Goal: Task Accomplishment & Management: Manage account settings

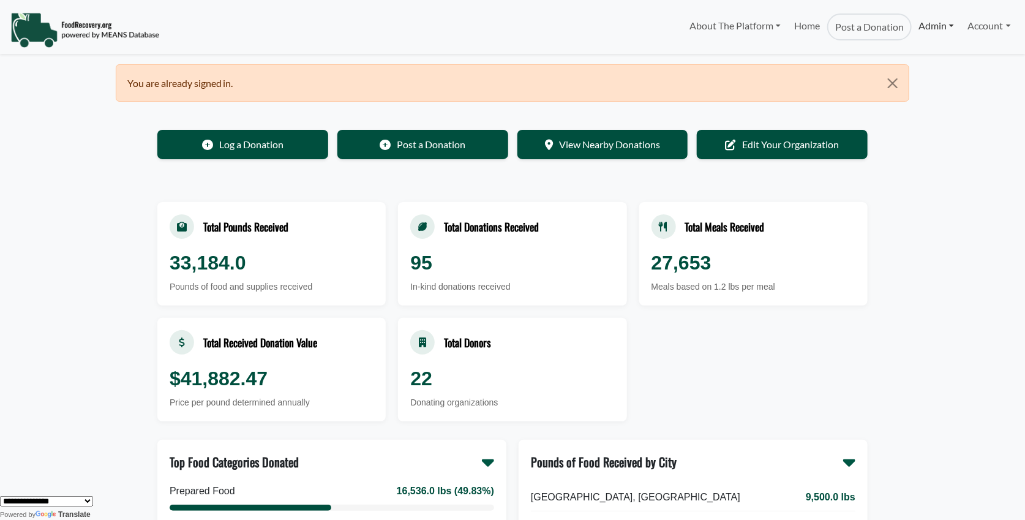
click at [927, 26] on link "Admin" at bounding box center [935, 25] width 49 height 24
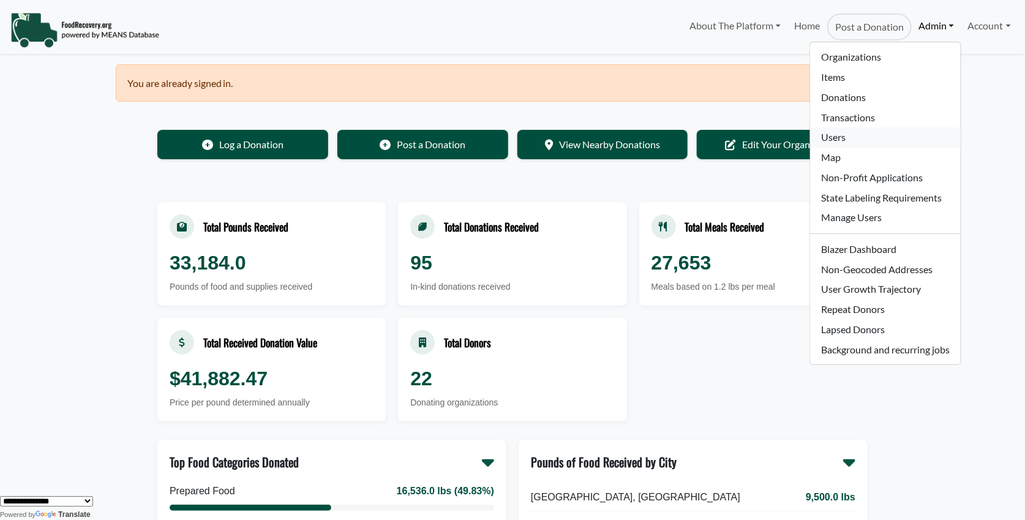
click at [833, 140] on link "Users" at bounding box center [885, 137] width 150 height 20
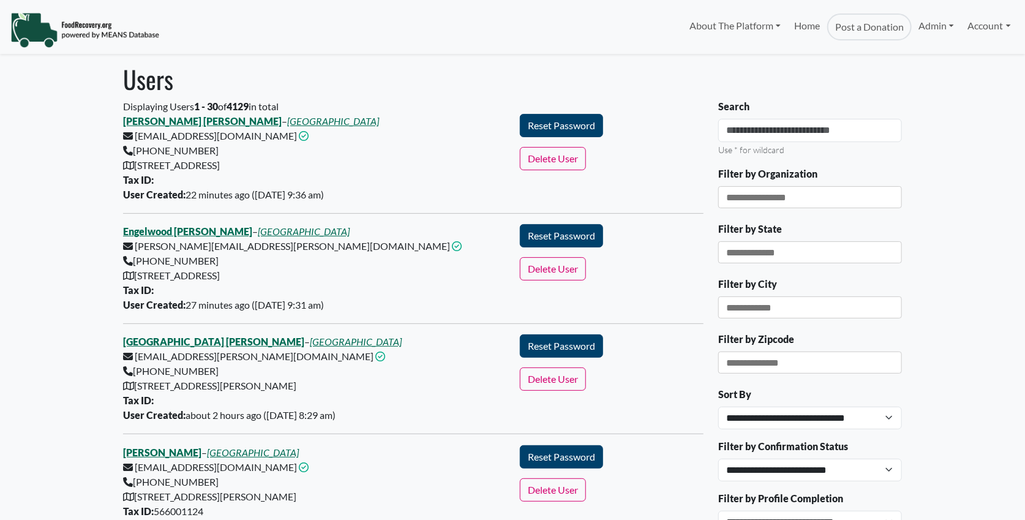
select select "Language Translate Widget"
click at [742, 135] on input "Search" at bounding box center [810, 130] width 184 height 23
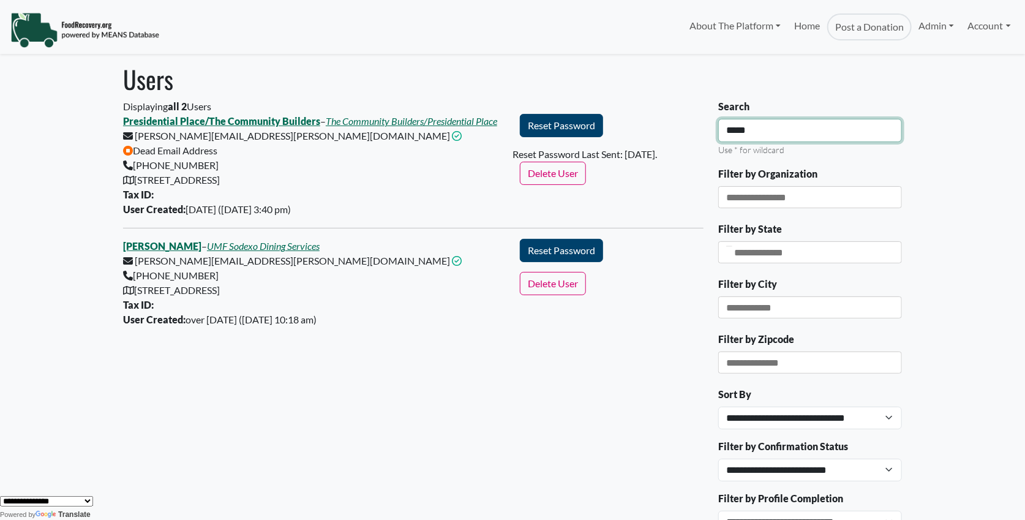
type input "*****"
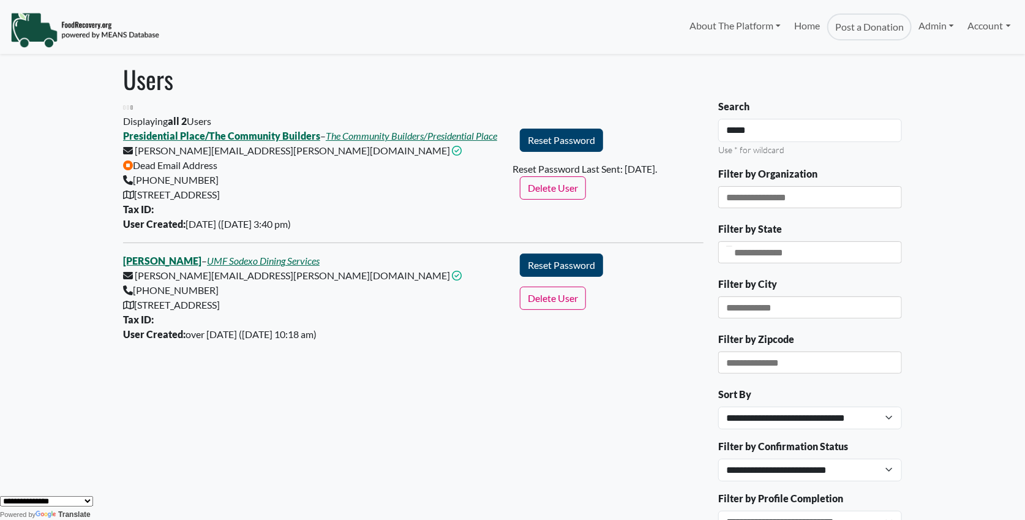
click at [289, 122] on div "Displaying all 2 Users Presidential Place/The Community Builders – The Communit…" at bounding box center [413, 228] width 580 height 228
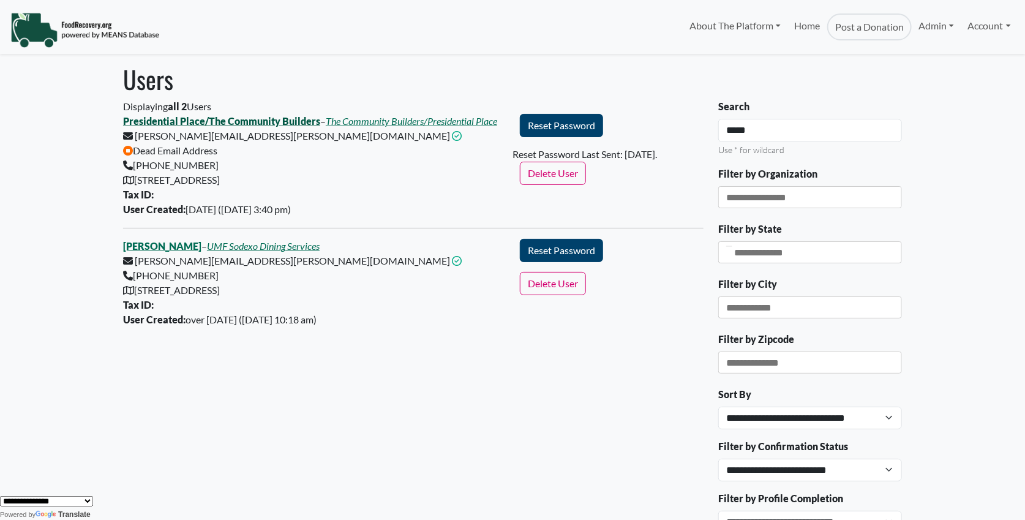
click at [289, 121] on link "Presidential Place/The Community Builders" at bounding box center [221, 121] width 197 height 12
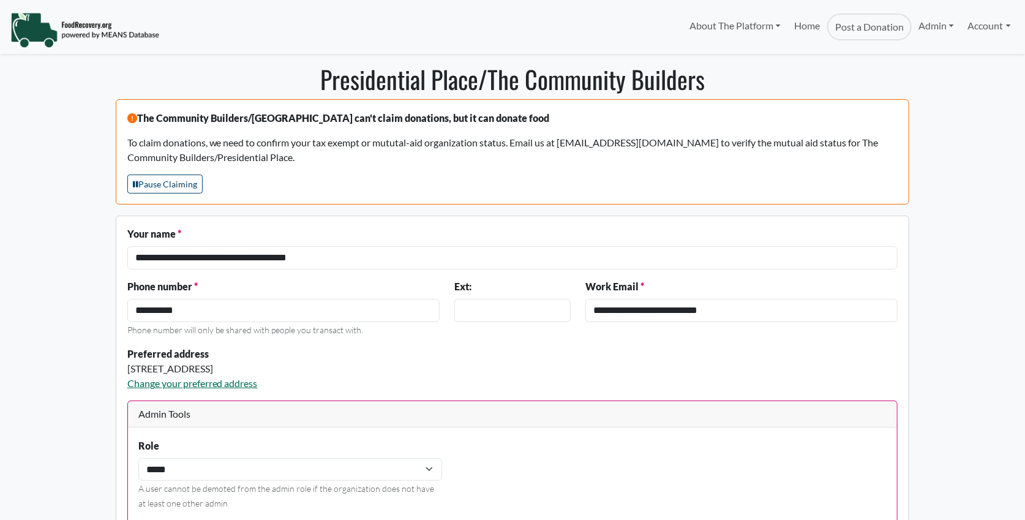
select select "Language Translate Widget"
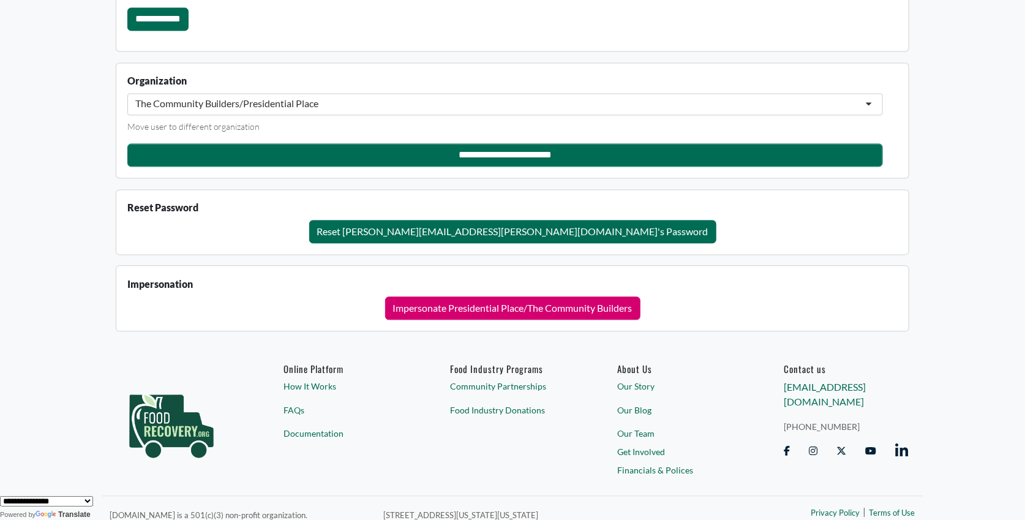
scroll to position [1176, 0]
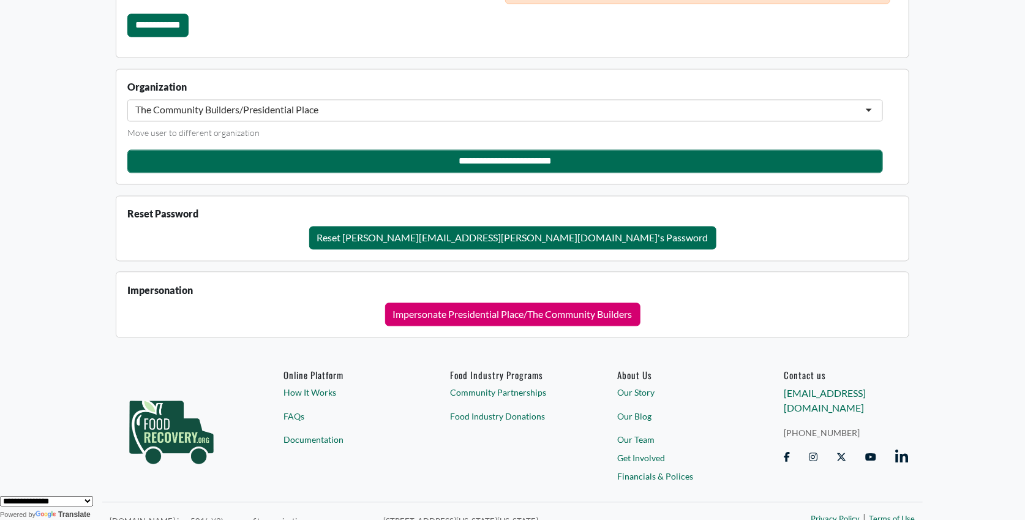
click at [356, 206] on div "Reset Password Reset armine.donabedian@tcbinc.org's Password" at bounding box center [512, 227] width 771 height 43
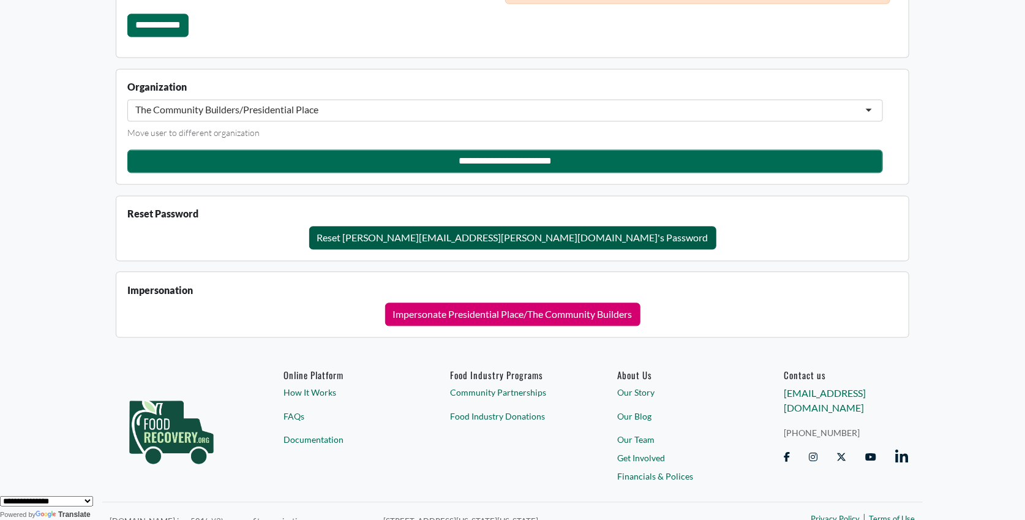
click at [436, 230] on button "Reset armine.donabedian@tcbinc.org's Password" at bounding box center [512, 237] width 407 height 23
click at [493, 234] on button "Reset armine.donabedian@tcbinc.org's Password" at bounding box center [512, 237] width 407 height 23
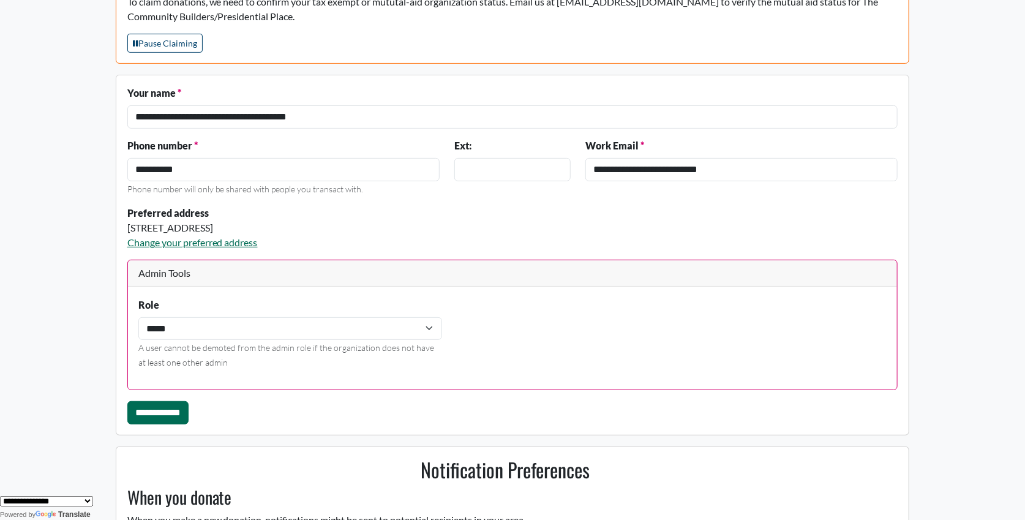
scroll to position [141, 0]
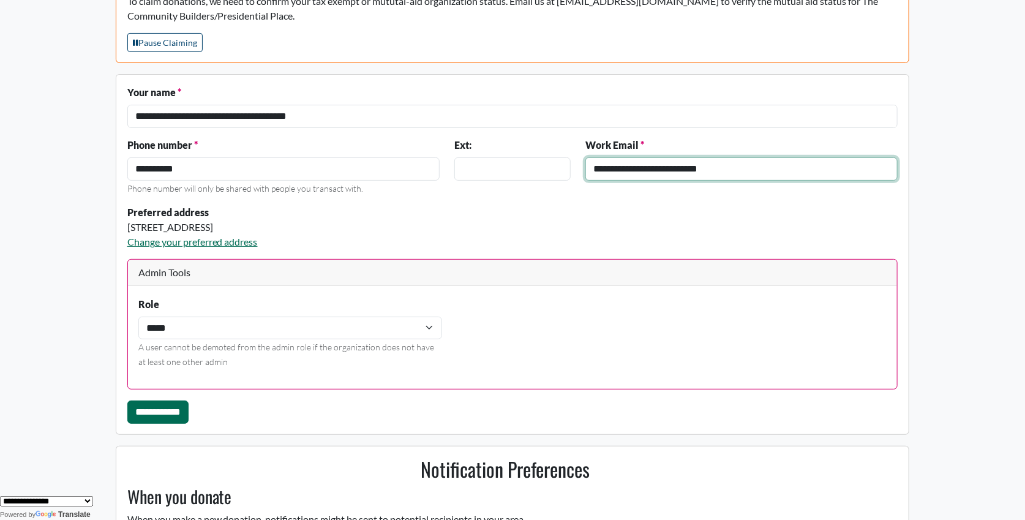
click at [634, 166] on input "**********" at bounding box center [741, 168] width 313 height 23
click at [634, 165] on input "**********" at bounding box center [741, 168] width 313 height 23
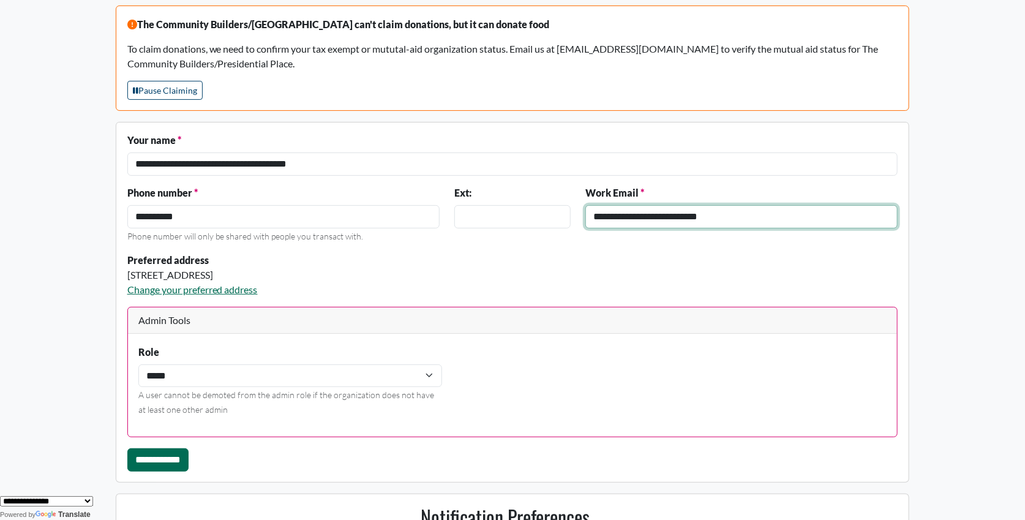
scroll to position [92, 0]
type input "**********"
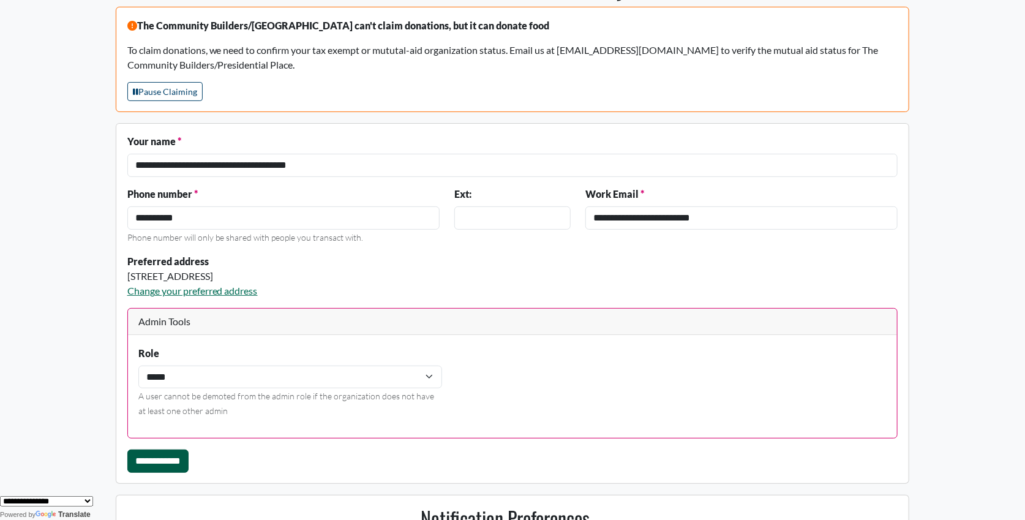
click at [178, 449] on input "**********" at bounding box center [157, 460] width 61 height 23
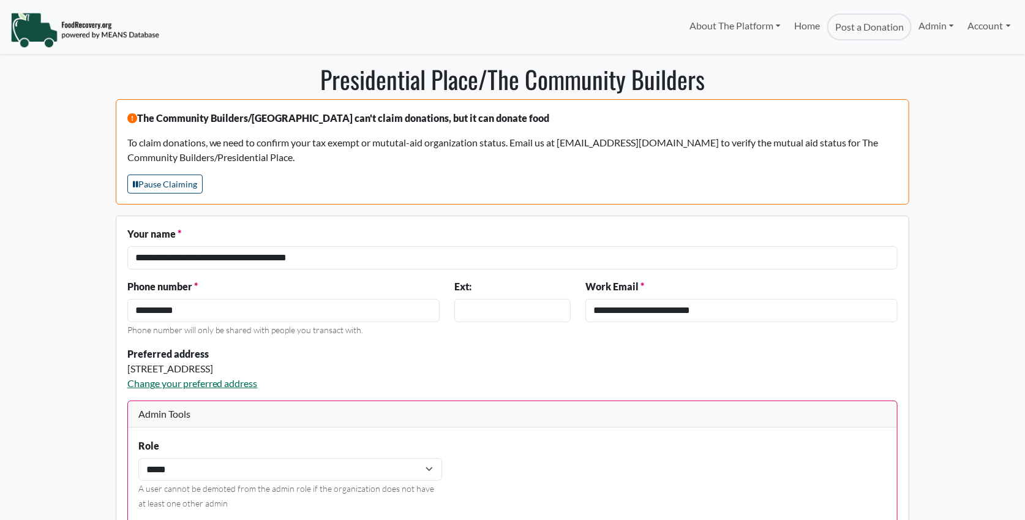
select select "Language Translate Widget"
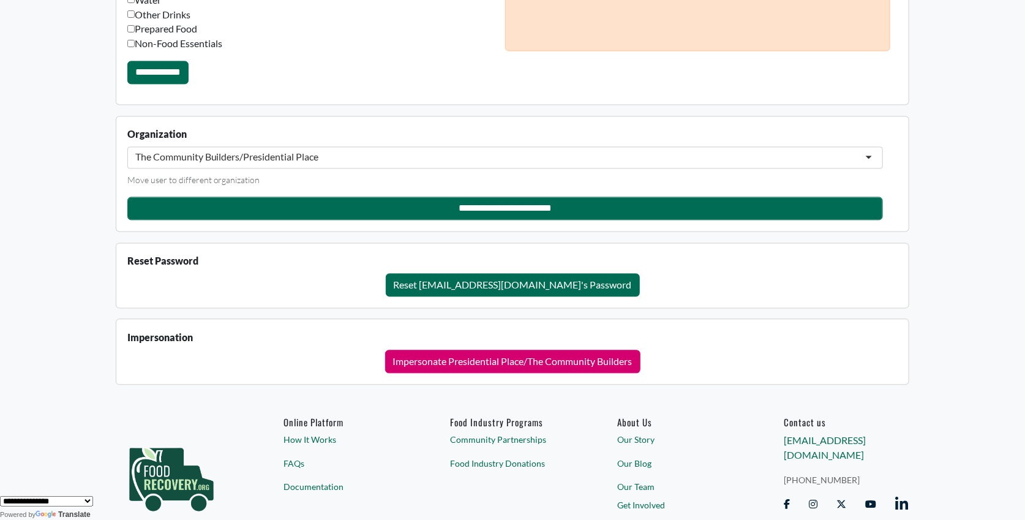
scroll to position [1182, 0]
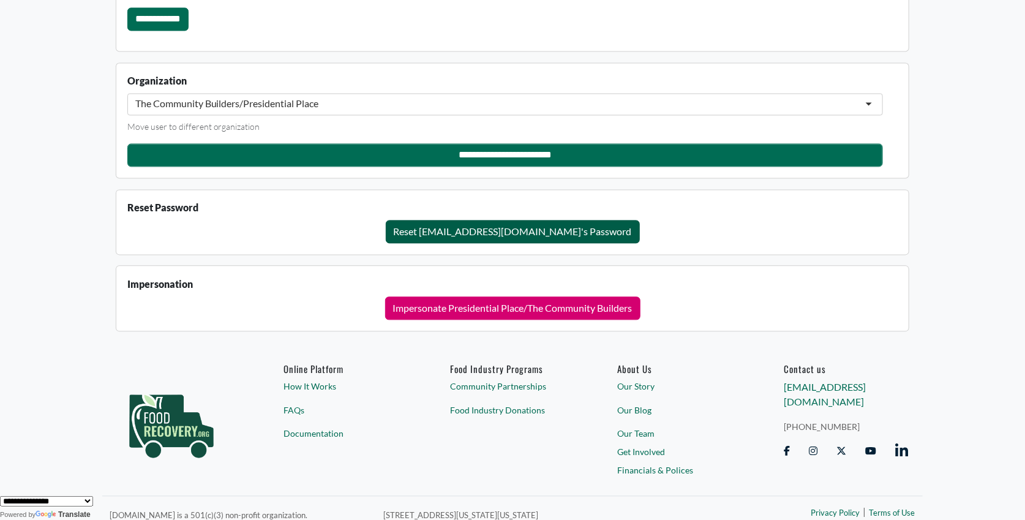
click at [463, 222] on button "Reset arminedonabedian@gmail.com's Password" at bounding box center [513, 231] width 254 height 23
click at [555, 222] on button "Reset arminedonabedian@gmail.com's Password" at bounding box center [513, 231] width 254 height 23
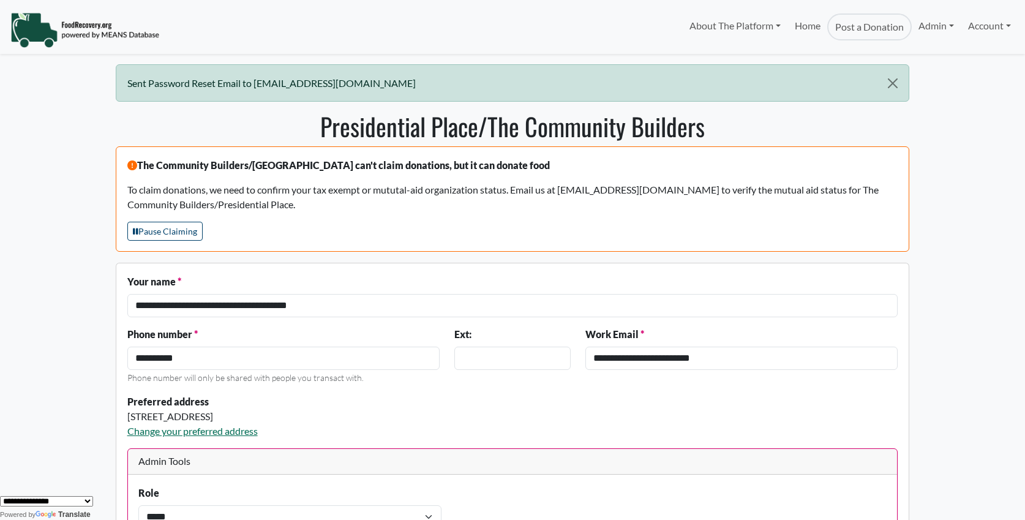
scroll to position [1204, 0]
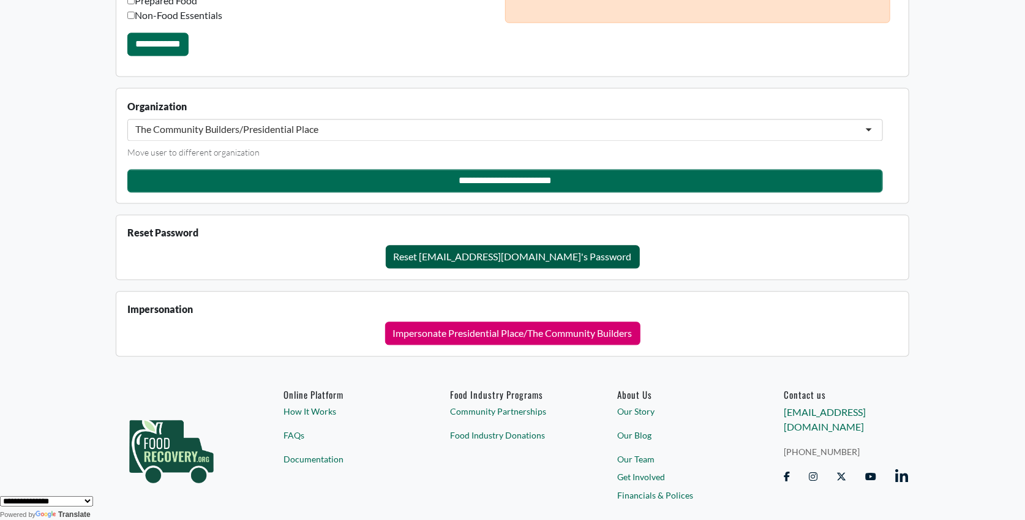
click at [503, 247] on button "Reset [EMAIL_ADDRESS][DOMAIN_NAME]'s Password" at bounding box center [513, 256] width 254 height 23
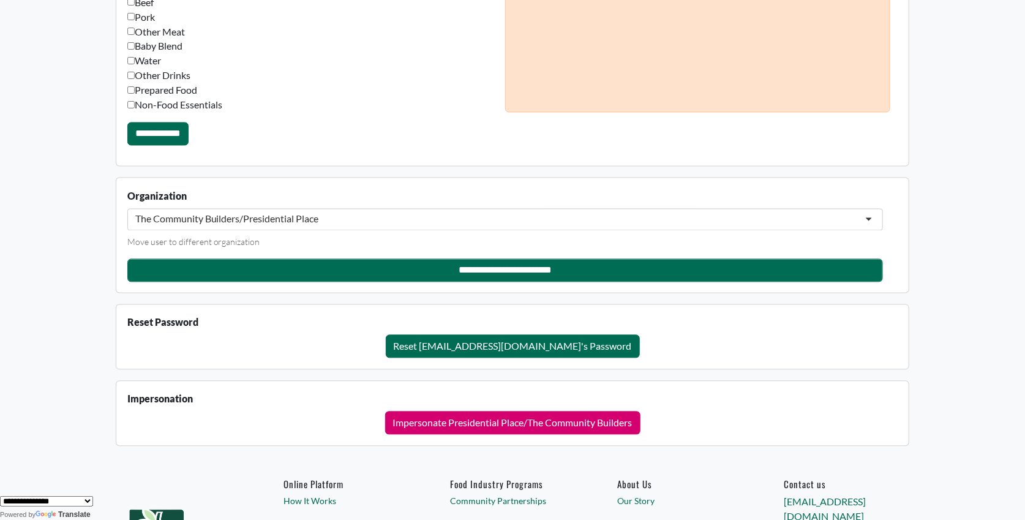
scroll to position [1228, 0]
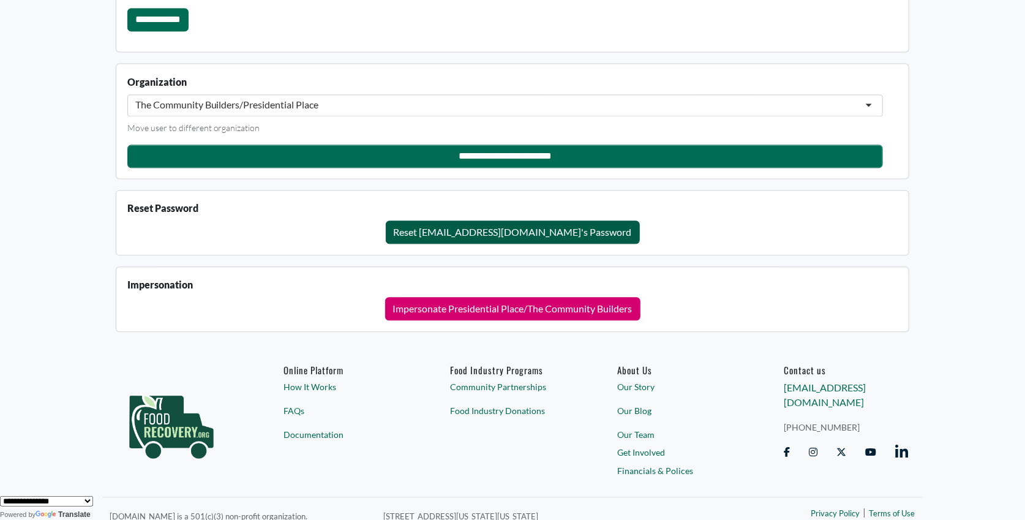
click at [472, 220] on button "Reset [EMAIL_ADDRESS][DOMAIN_NAME]'s Password" at bounding box center [513, 231] width 254 height 23
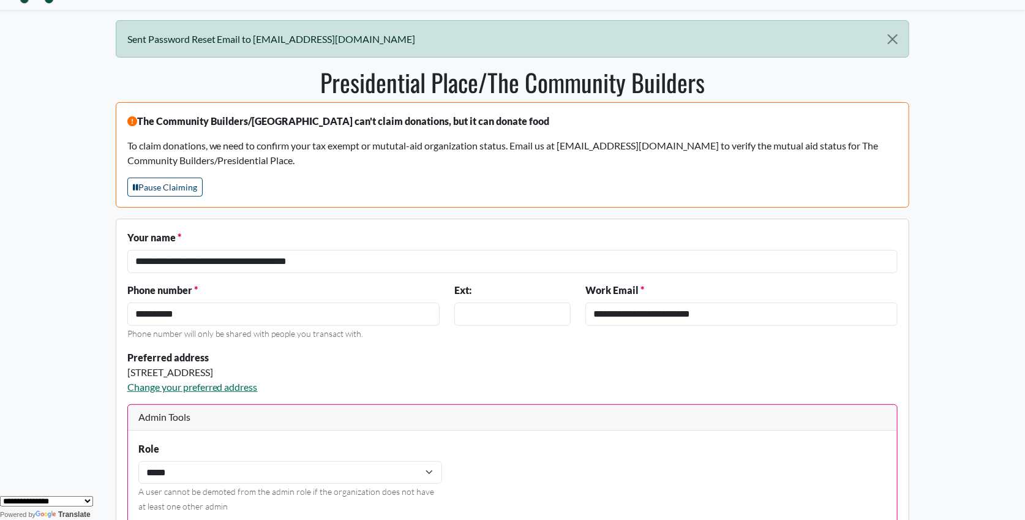
scroll to position [0, 0]
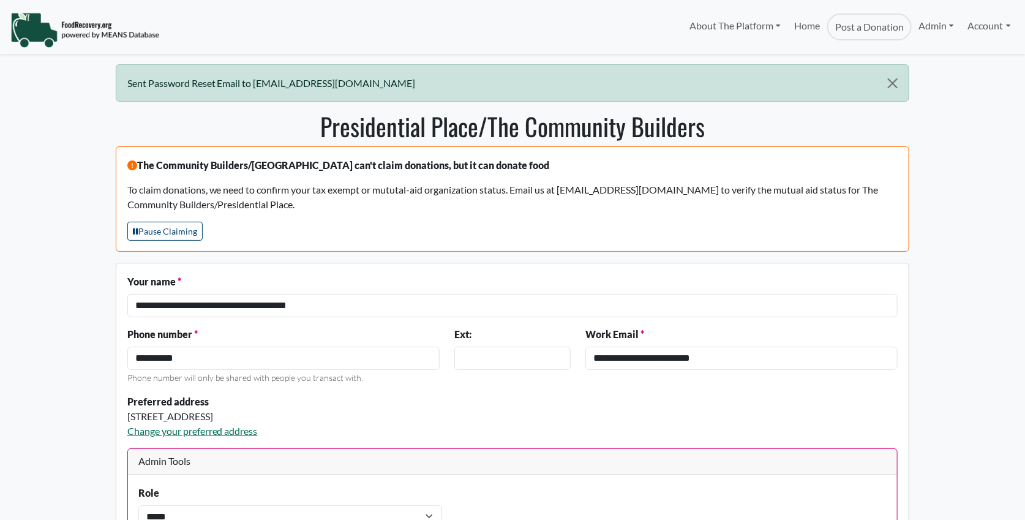
select select "Language Translate Widget"
click at [486, 1] on nav "About The Platform How It Works FAQs Documentation Home Post a Donation Admin O…" at bounding box center [512, 27] width 1025 height 54
